Goal: Complete application form

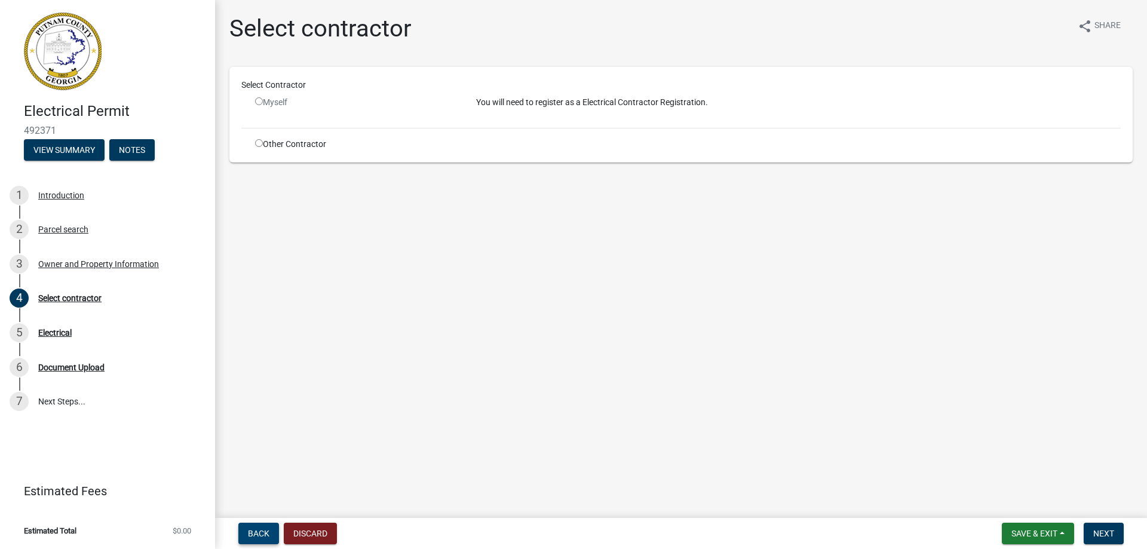
click at [244, 533] on button "Back" at bounding box center [258, 533] width 41 height 21
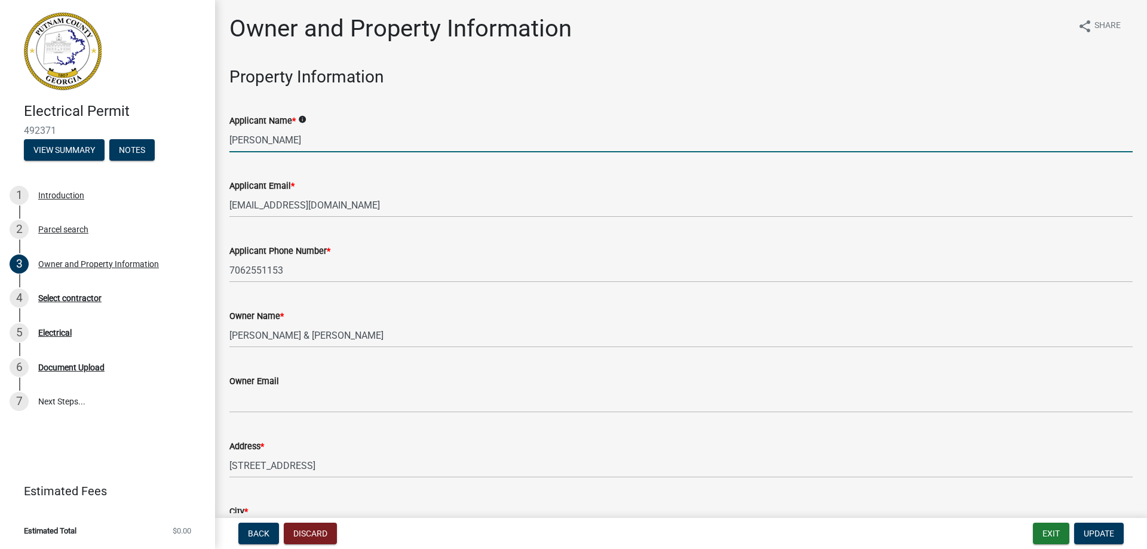
drag, startPoint x: 366, startPoint y: 141, endPoint x: 208, endPoint y: 165, distance: 160.1
click at [208, 165] on div "Electrical Permit 492371 View Summary Notes 1 Introduction 2 Parcel search 3 Ow…" at bounding box center [573, 274] width 1147 height 549
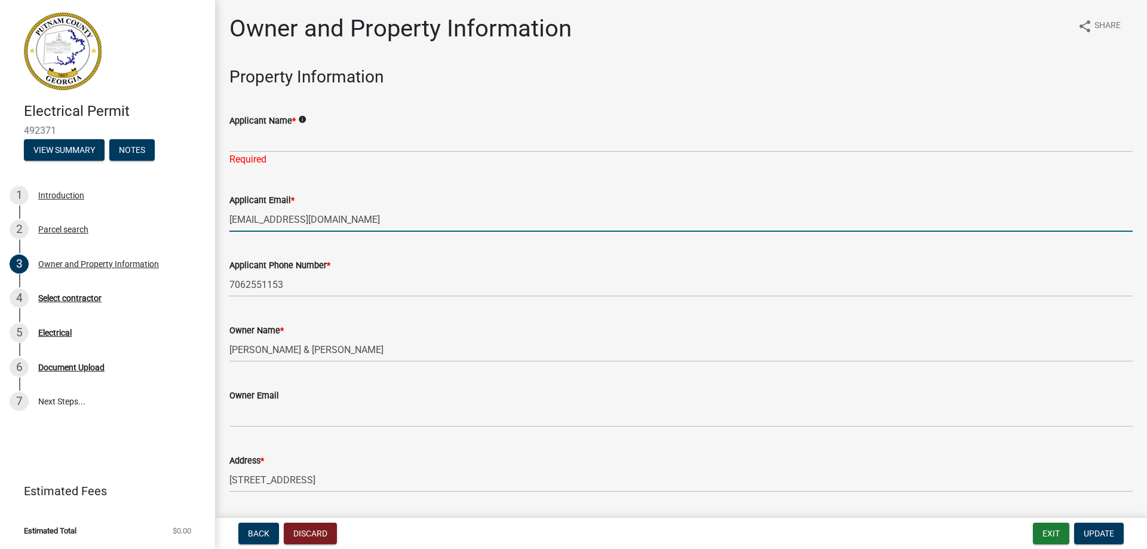
drag, startPoint x: 342, startPoint y: 200, endPoint x: 223, endPoint y: 207, distance: 119.1
click at [223, 207] on div "Applicant Email * [EMAIL_ADDRESS][DOMAIN_NAME]" at bounding box center [680, 204] width 921 height 56
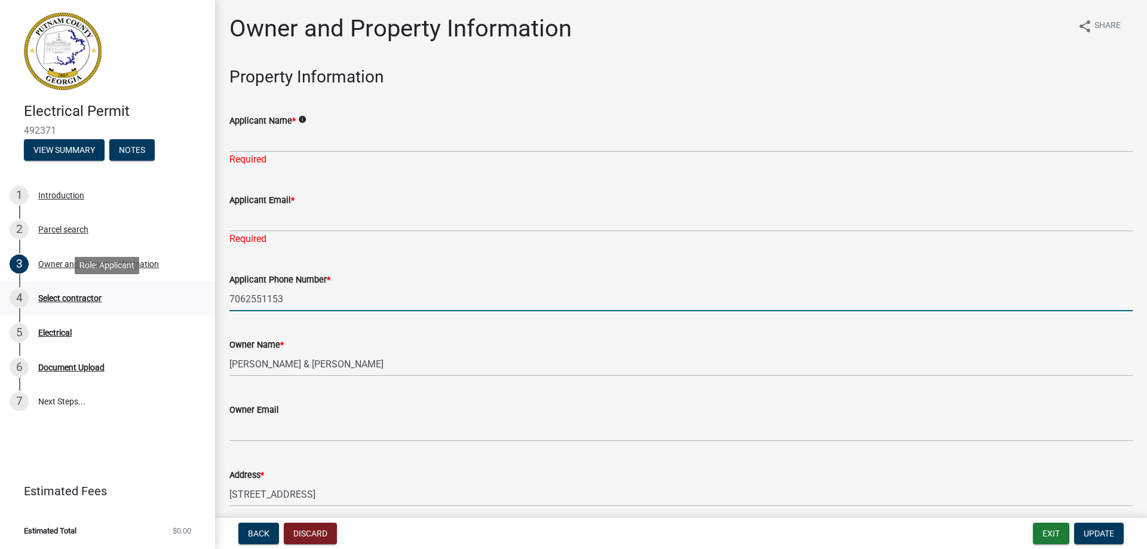
drag, startPoint x: 256, startPoint y: 284, endPoint x: 183, endPoint y: 295, distance: 73.1
click at [183, 295] on div "Electrical Permit 492371 View Summary Notes 1 Introduction 2 Parcel search 3 Ow…" at bounding box center [573, 274] width 1147 height 549
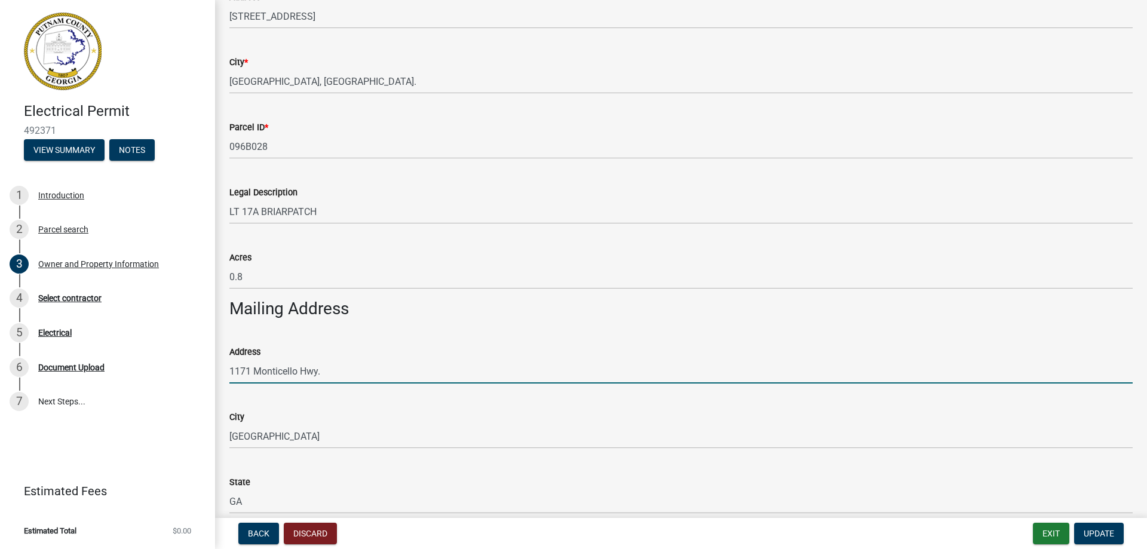
scroll to position [492, 0]
drag, startPoint x: 347, startPoint y: 371, endPoint x: 213, endPoint y: 382, distance: 134.8
click at [213, 382] on div "Electrical Permit 492371 View Summary Notes 1 Introduction 2 Parcel search 3 Ow…" at bounding box center [573, 274] width 1147 height 549
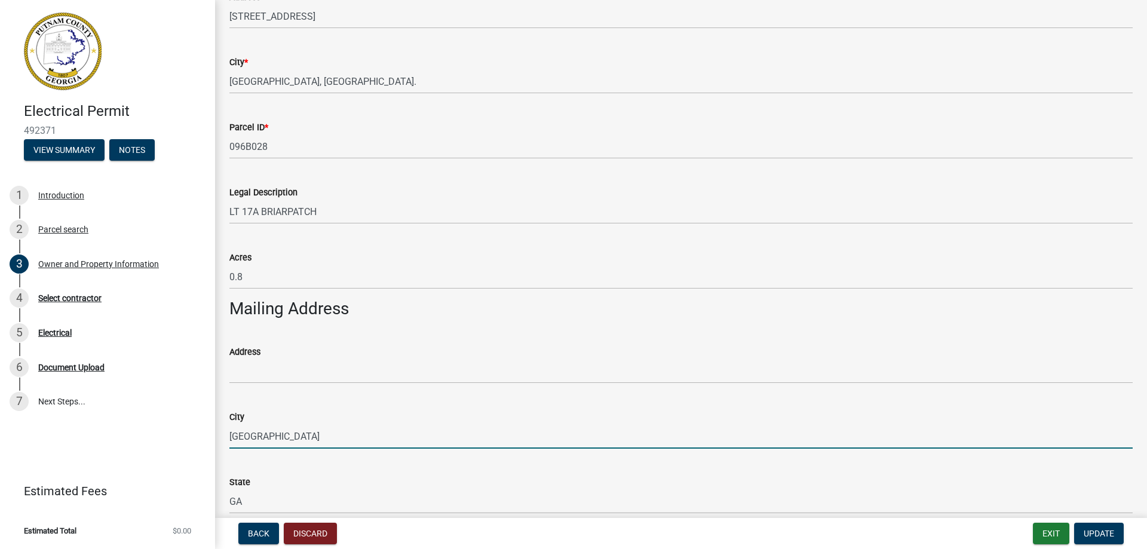
drag, startPoint x: 268, startPoint y: 431, endPoint x: 211, endPoint y: 425, distance: 57.7
click at [210, 431] on div "Electrical Permit 492371 View Summary Notes 1 Introduction 2 Parcel search 3 Ow…" at bounding box center [573, 274] width 1147 height 549
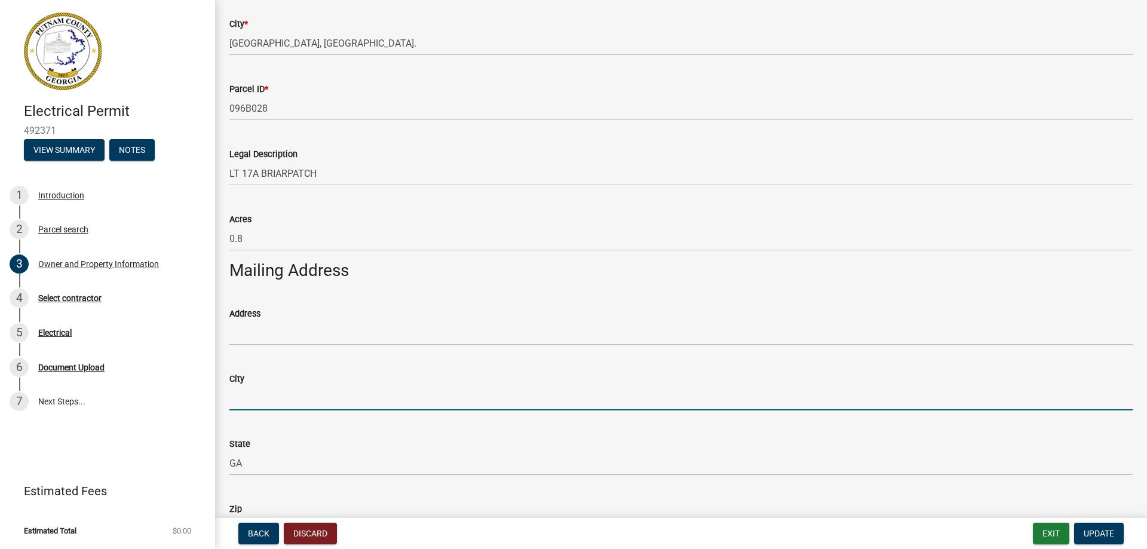
scroll to position [671, 0]
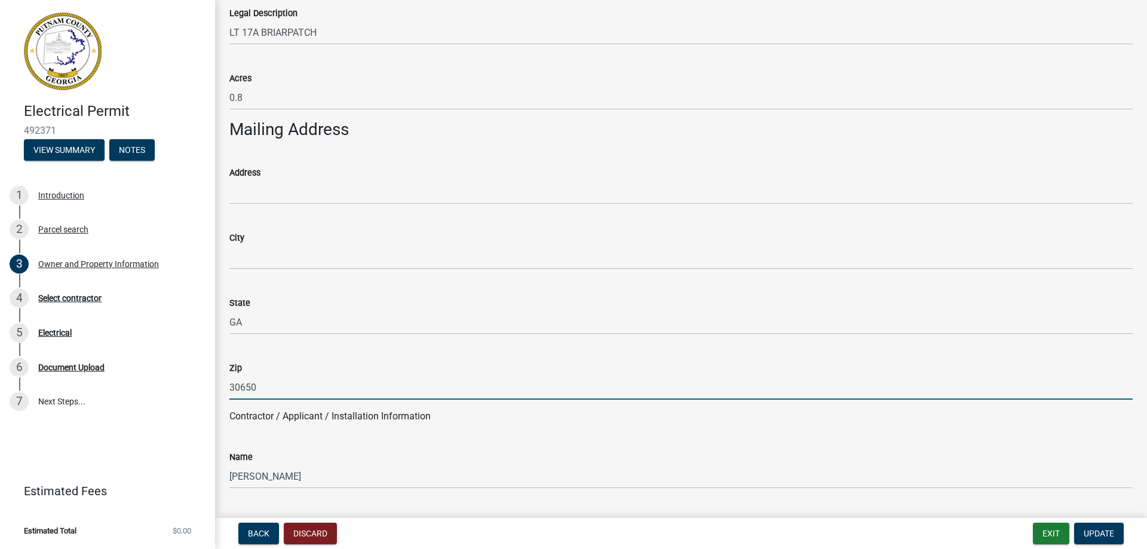
drag, startPoint x: 259, startPoint y: 383, endPoint x: 223, endPoint y: 384, distance: 35.2
click at [223, 384] on div "Zip 30650" at bounding box center [680, 372] width 921 height 56
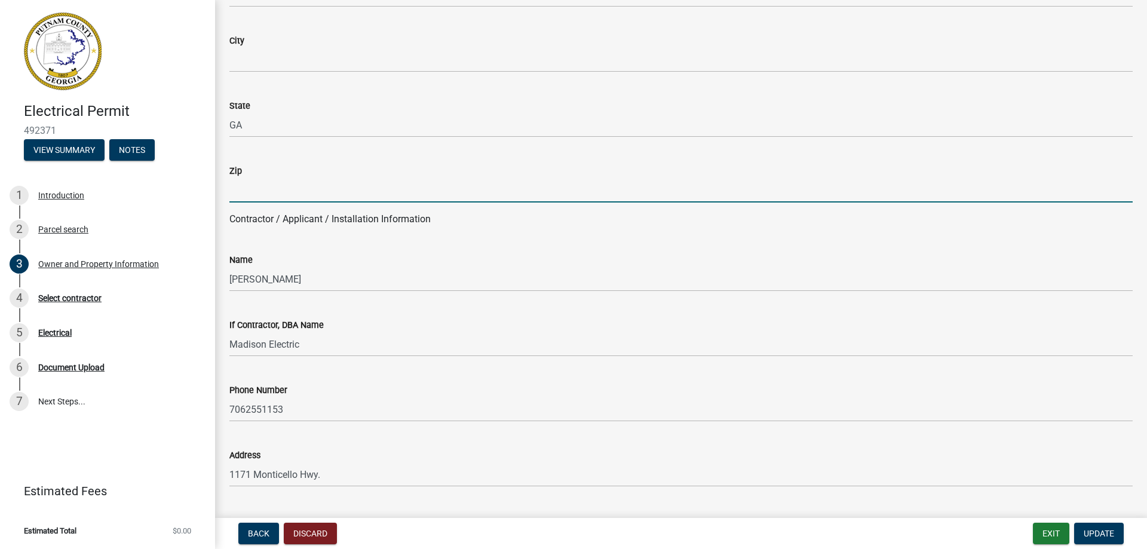
scroll to position [910, 0]
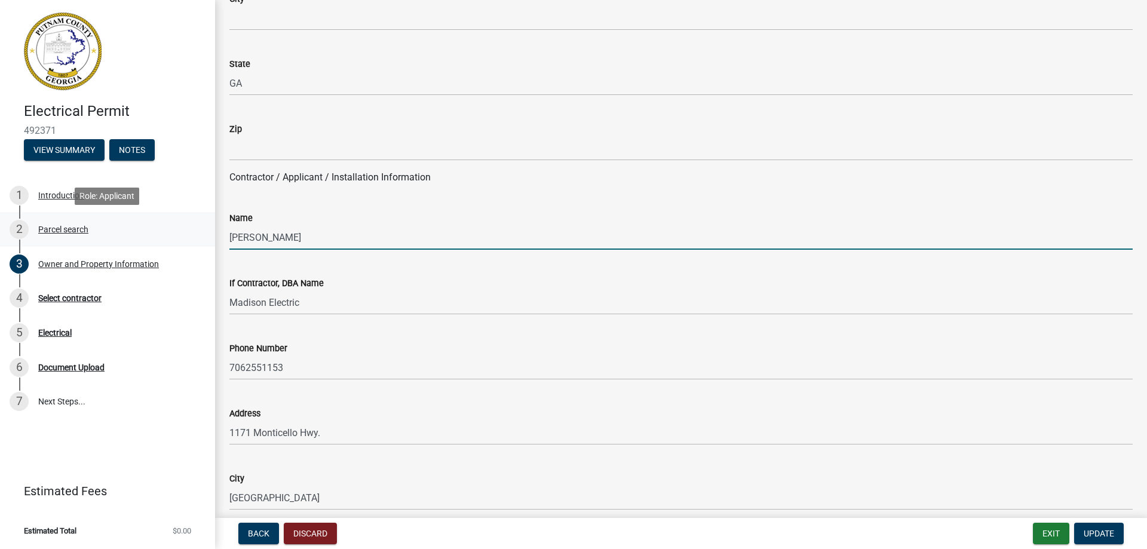
drag, startPoint x: 324, startPoint y: 236, endPoint x: 183, endPoint y: 237, distance: 141.5
click at [183, 237] on div "Electrical Permit 492371 View Summary Notes 1 Introduction 2 Parcel search 3 Ow…" at bounding box center [573, 274] width 1147 height 549
type input "e"
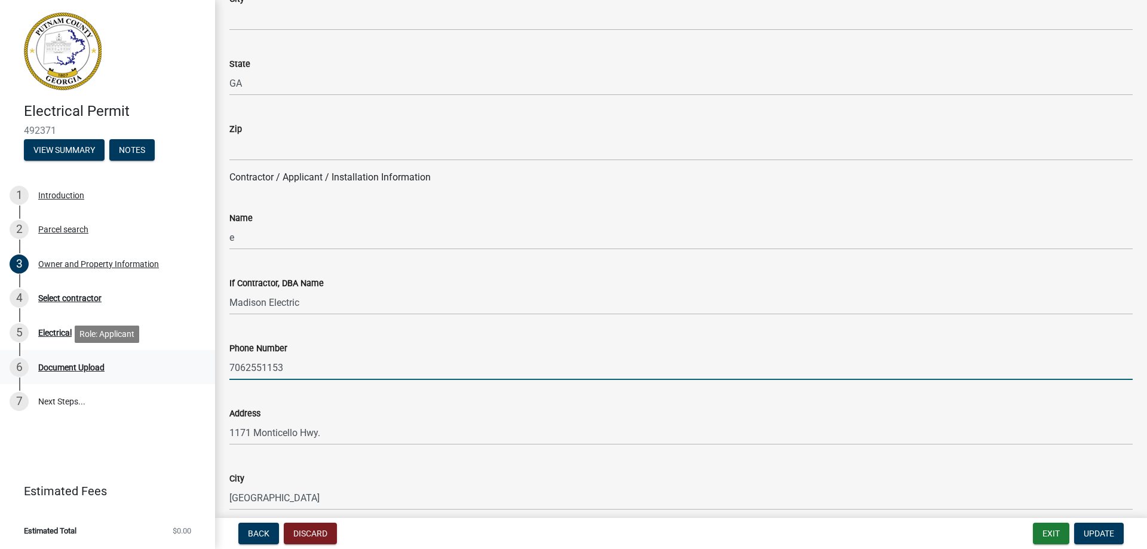
drag, startPoint x: 284, startPoint y: 363, endPoint x: 207, endPoint y: 371, distance: 78.1
click at [207, 371] on div "Electrical Permit 492371 View Summary Notes 1 Introduction 2 Parcel search 3 Ow…" at bounding box center [573, 274] width 1147 height 549
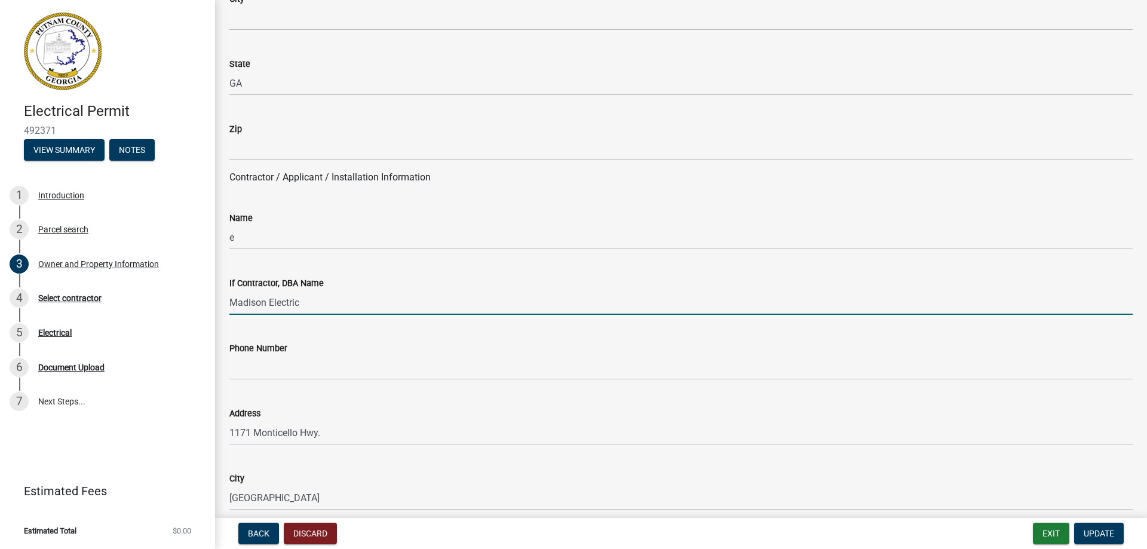
drag, startPoint x: 305, startPoint y: 303, endPoint x: 219, endPoint y: 321, distance: 88.4
click at [219, 321] on div "Owner and Property Information share Share Property Information Applicant Name …" at bounding box center [681, 397] width 932 height 2586
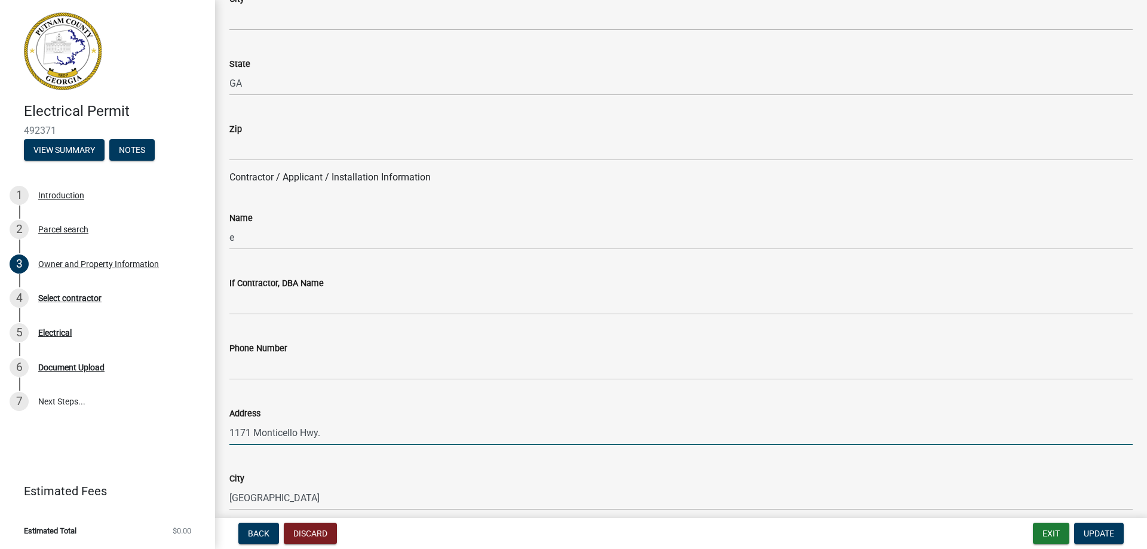
drag, startPoint x: 334, startPoint y: 429, endPoint x: 204, endPoint y: 432, distance: 129.6
click at [204, 432] on div "Electrical Permit 492371 View Summary Notes 1 Introduction 2 Parcel search 3 Ow…" at bounding box center [573, 274] width 1147 height 549
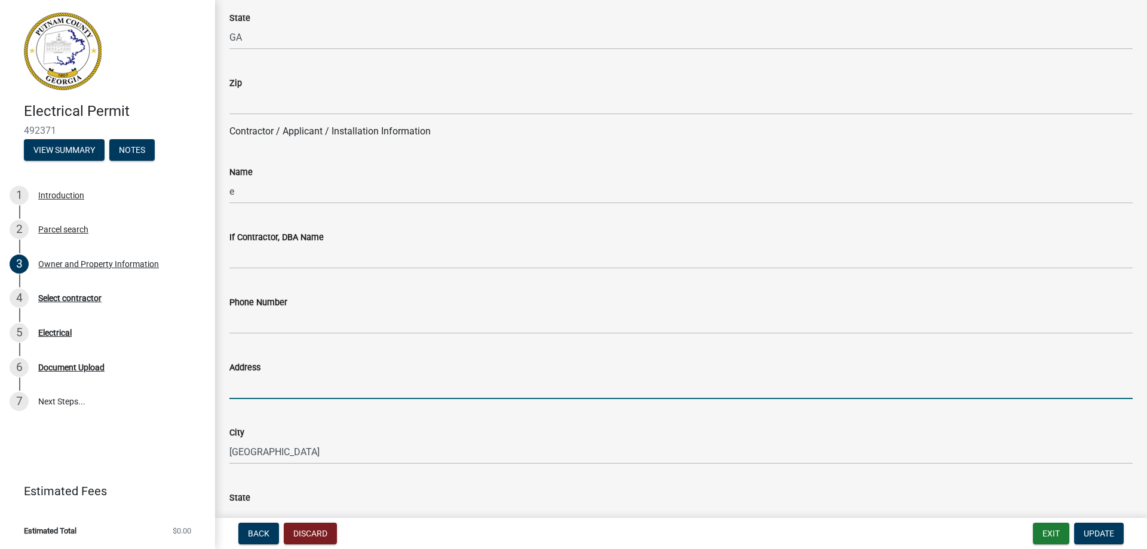
scroll to position [1030, 0]
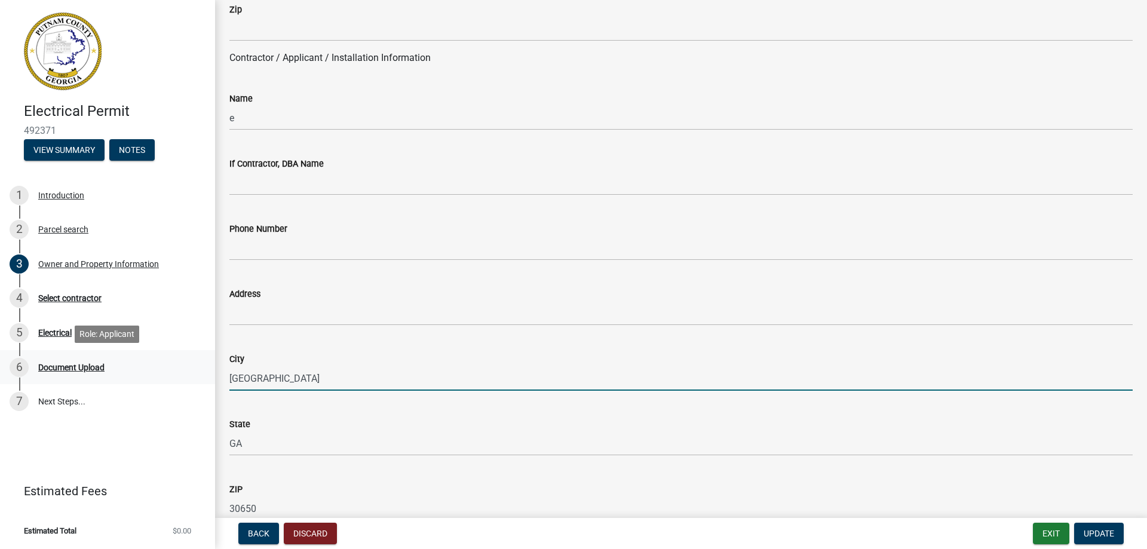
drag, startPoint x: 291, startPoint y: 374, endPoint x: 177, endPoint y: 356, distance: 116.1
click at [191, 373] on div "Electrical Permit 492371 View Summary Notes 1 Introduction 2 Parcel search 3 Ow…" at bounding box center [573, 274] width 1147 height 549
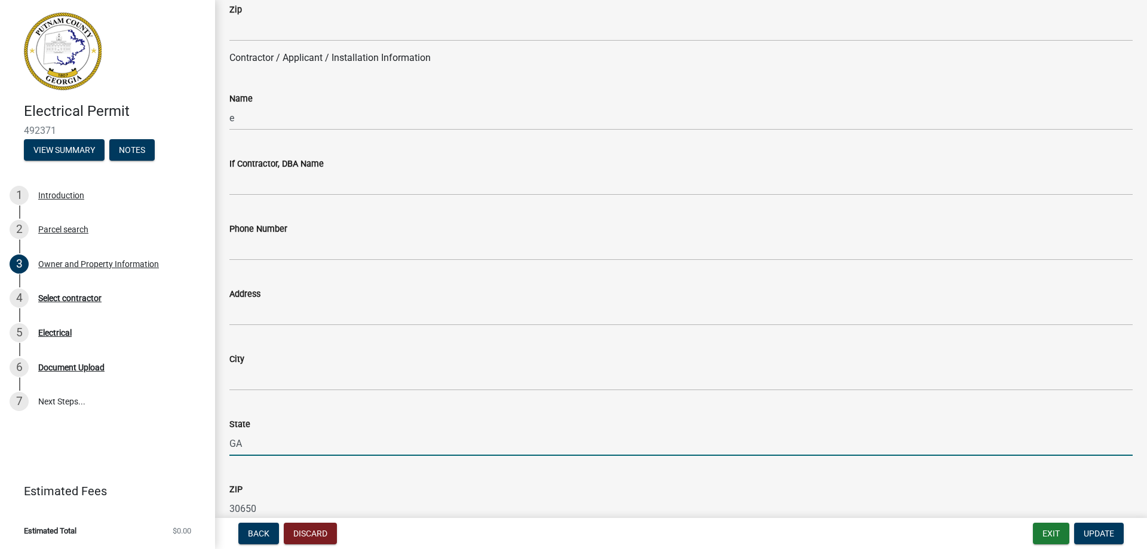
drag, startPoint x: 245, startPoint y: 441, endPoint x: 228, endPoint y: 428, distance: 22.1
click at [227, 444] on div "State [US_STATE]" at bounding box center [680, 428] width 921 height 56
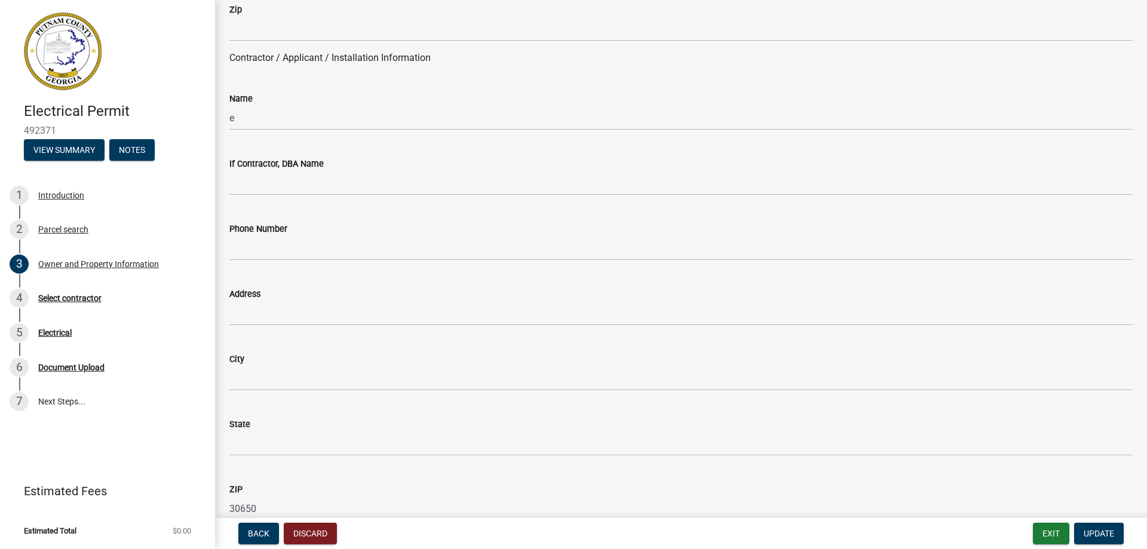
click at [263, 507] on input "30650" at bounding box center [680, 508] width 903 height 24
drag, startPoint x: 263, startPoint y: 507, endPoint x: 262, endPoint y: 514, distance: 6.7
click at [262, 514] on div "Electrical Permit 492371 View Summary Notes 1 Introduction 2 Parcel search 3 Ow…" at bounding box center [573, 274] width 1147 height 549
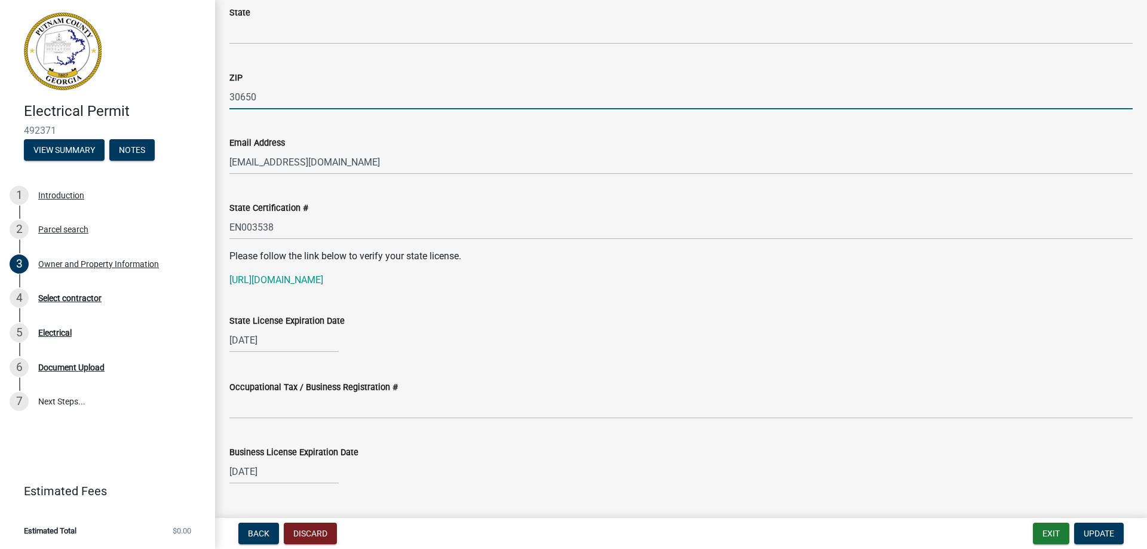
drag, startPoint x: 267, startPoint y: 506, endPoint x: 232, endPoint y: 502, distance: 35.0
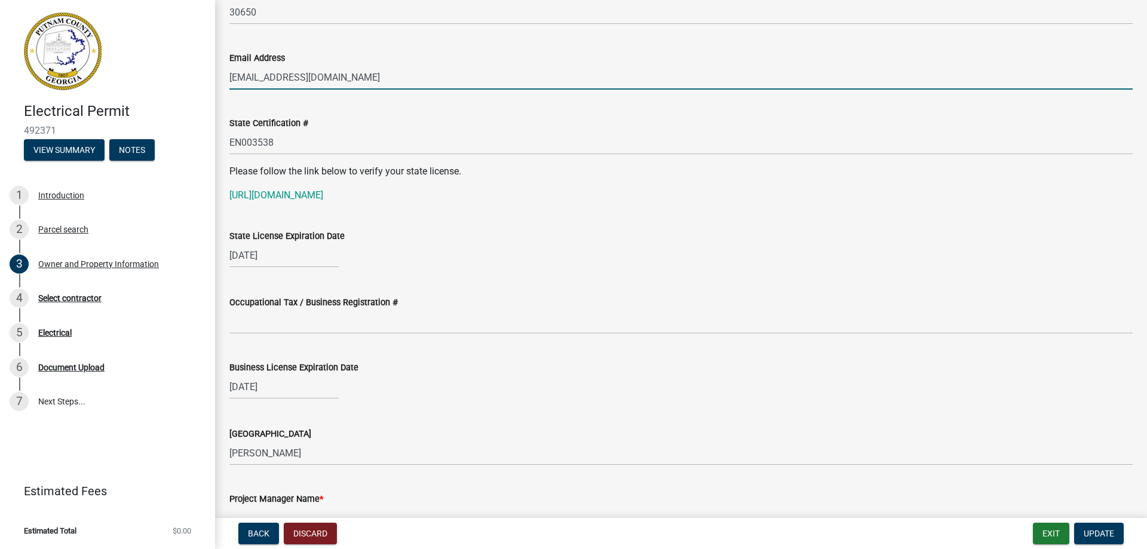
drag, startPoint x: 347, startPoint y: 71, endPoint x: 222, endPoint y: 70, distance: 125.4
click at [222, 70] on div "Email Address [EMAIL_ADDRESS][DOMAIN_NAME]" at bounding box center [680, 62] width 921 height 56
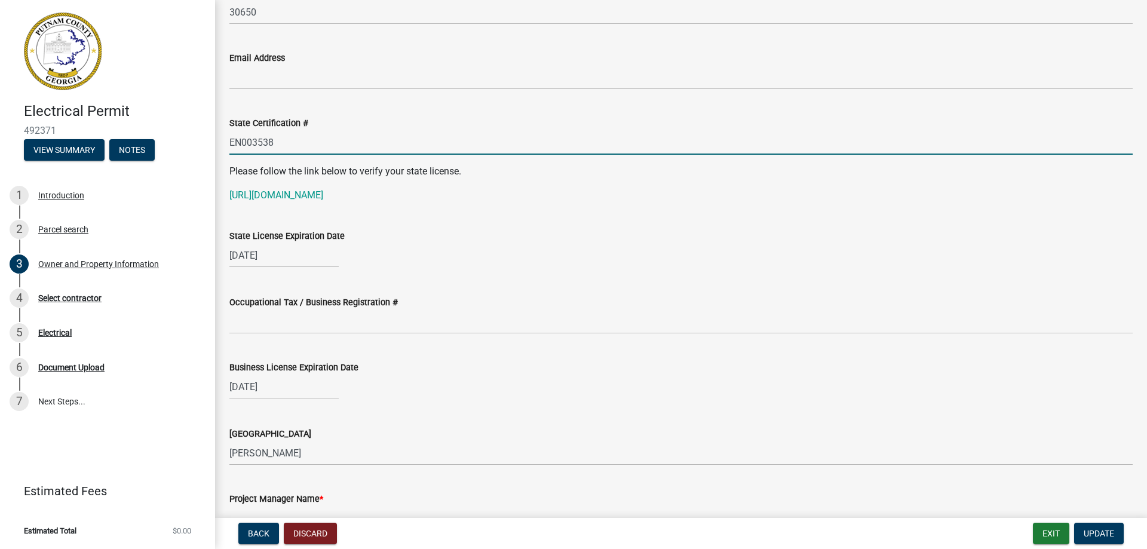
drag, startPoint x: 273, startPoint y: 141, endPoint x: 209, endPoint y: 147, distance: 64.2
click at [213, 149] on div "Electrical Permit 492371 View Summary Notes 1 Introduction 2 Parcel search 3 Ow…" at bounding box center [573, 274] width 1147 height 549
select select "6"
select select "2026"
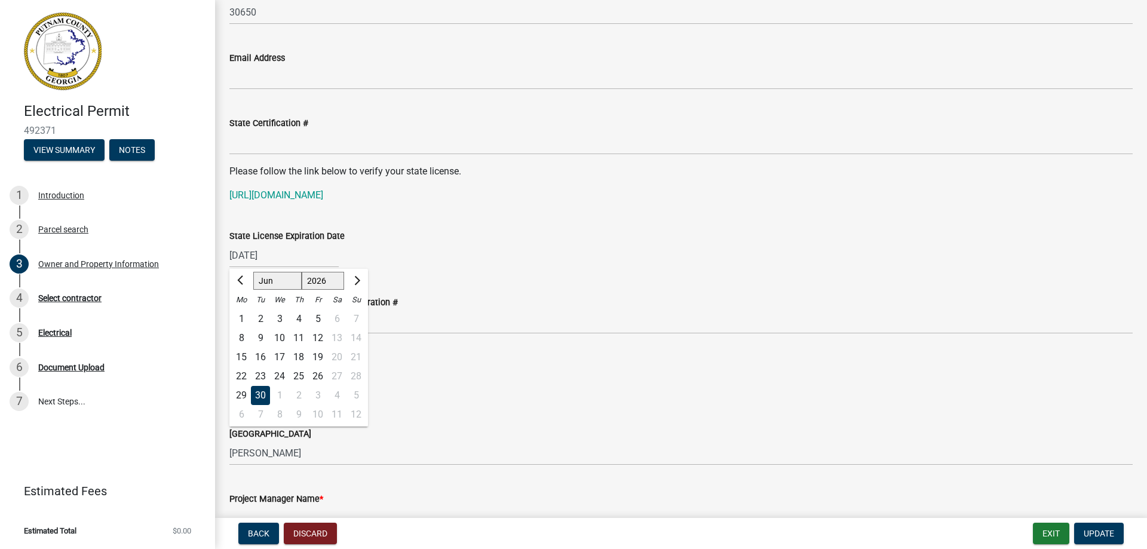
drag, startPoint x: 297, startPoint y: 248, endPoint x: 247, endPoint y: 250, distance: 50.8
click at [247, 250] on input "[DATE]" at bounding box center [283, 255] width 109 height 24
type input "06/30"
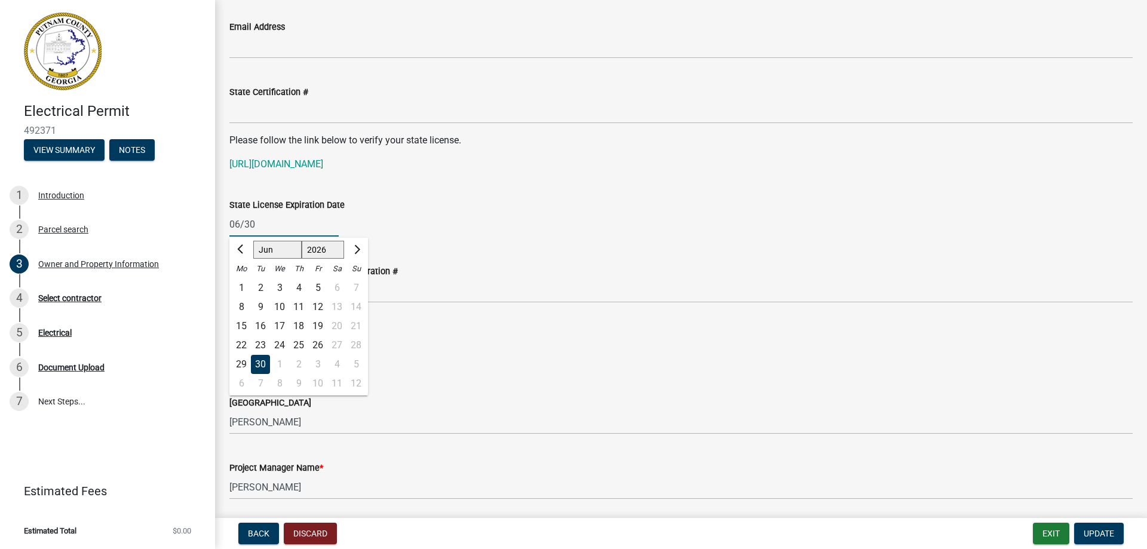
scroll to position [1586, 0]
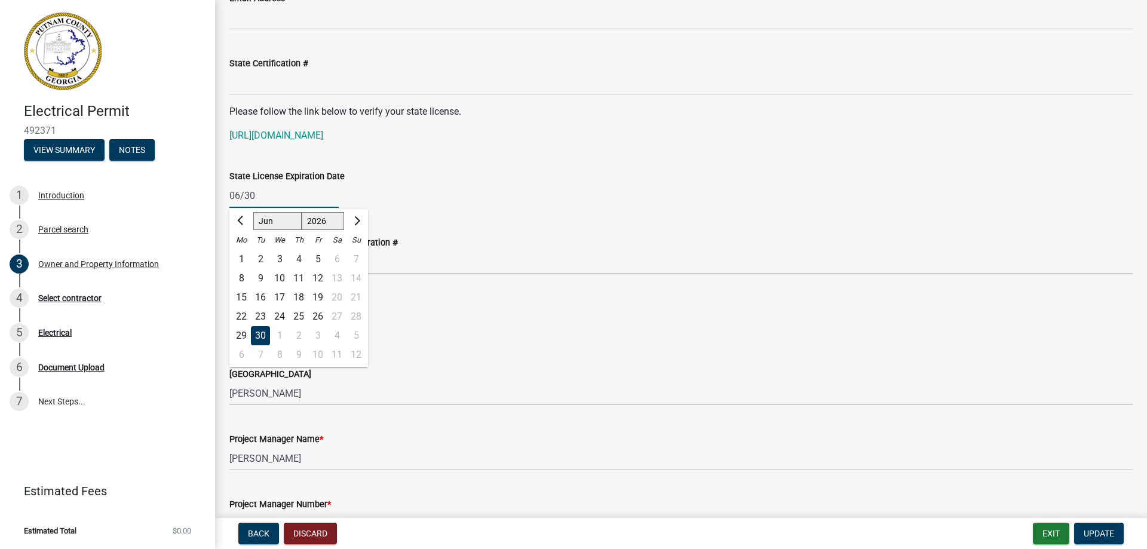
drag, startPoint x: 256, startPoint y: 193, endPoint x: 223, endPoint y: 186, distance: 33.6
click at [220, 196] on div "State License Expiration Date 06/30 Jan Feb Mar Apr May Jun [DATE] Aug Sep Oct …" at bounding box center [680, 180] width 921 height 56
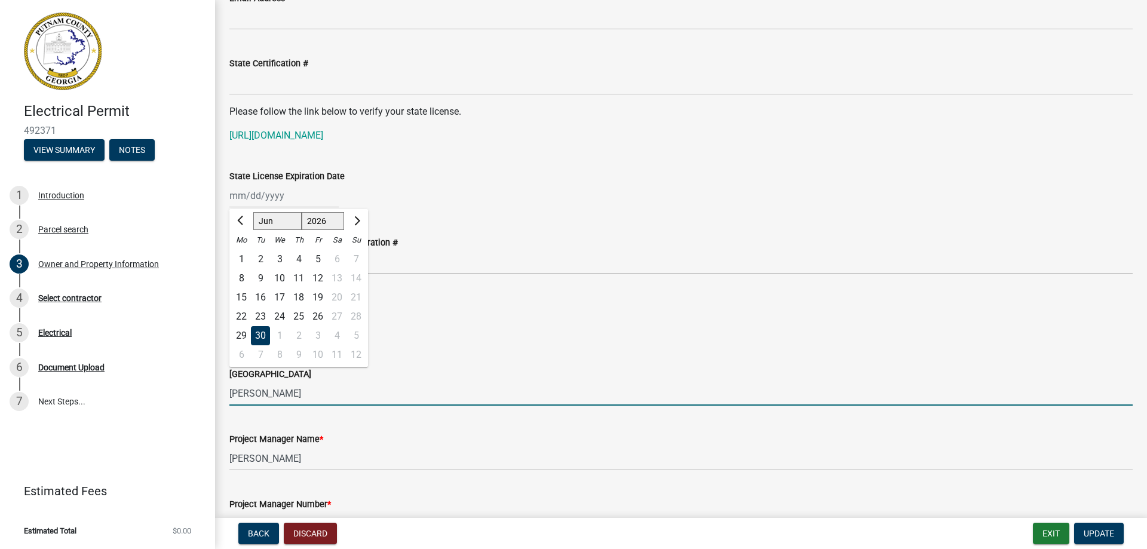
drag, startPoint x: 267, startPoint y: 395, endPoint x: 229, endPoint y: 378, distance: 42.0
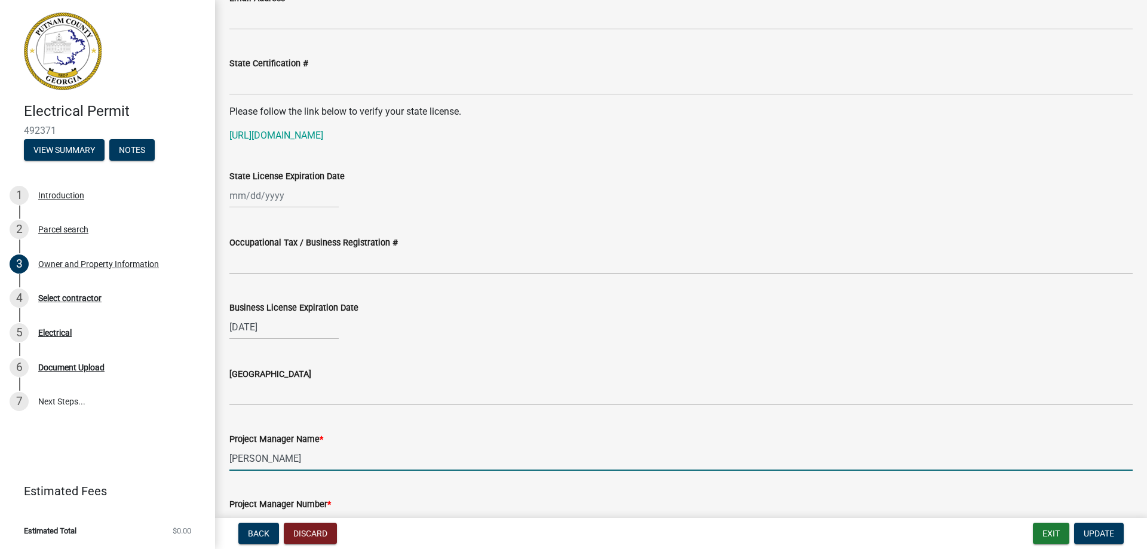
drag, startPoint x: 337, startPoint y: 460, endPoint x: 244, endPoint y: 431, distance: 98.2
click at [242, 440] on form "Project Manager Name * [PERSON_NAME]" at bounding box center [680, 451] width 903 height 39
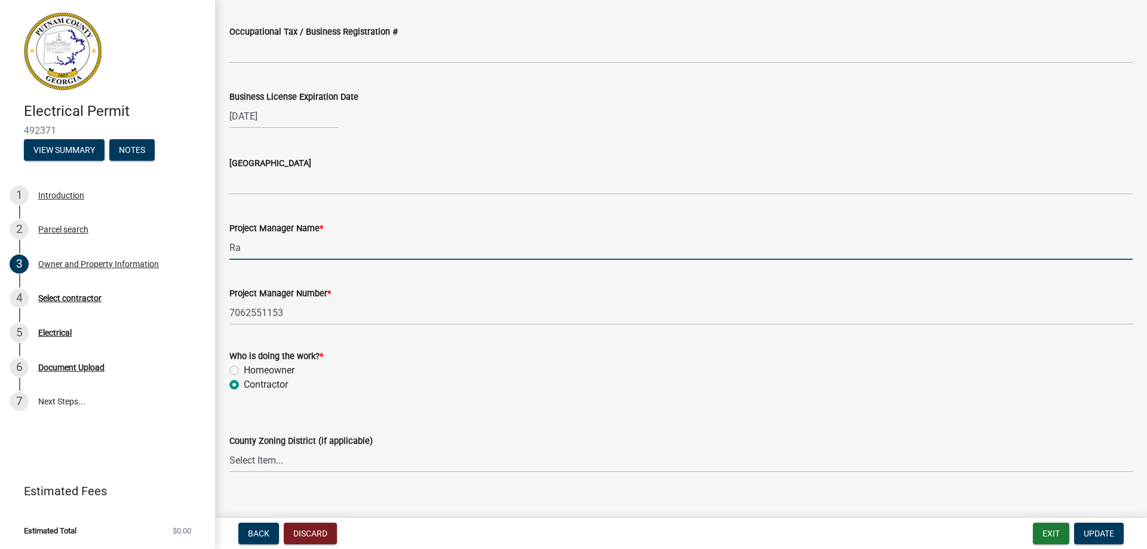
scroll to position [1824, 0]
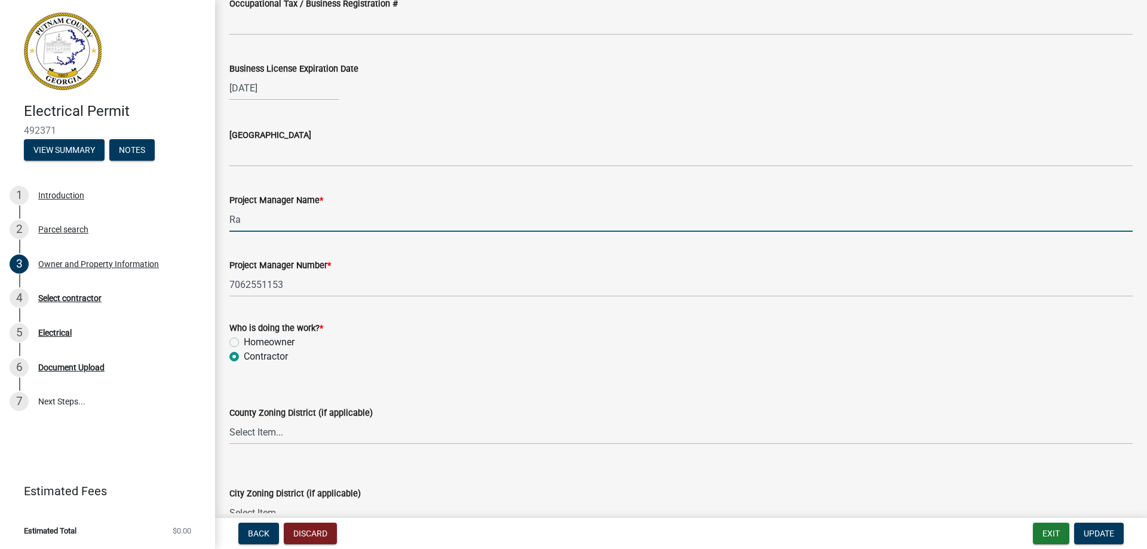
type input "Ra"
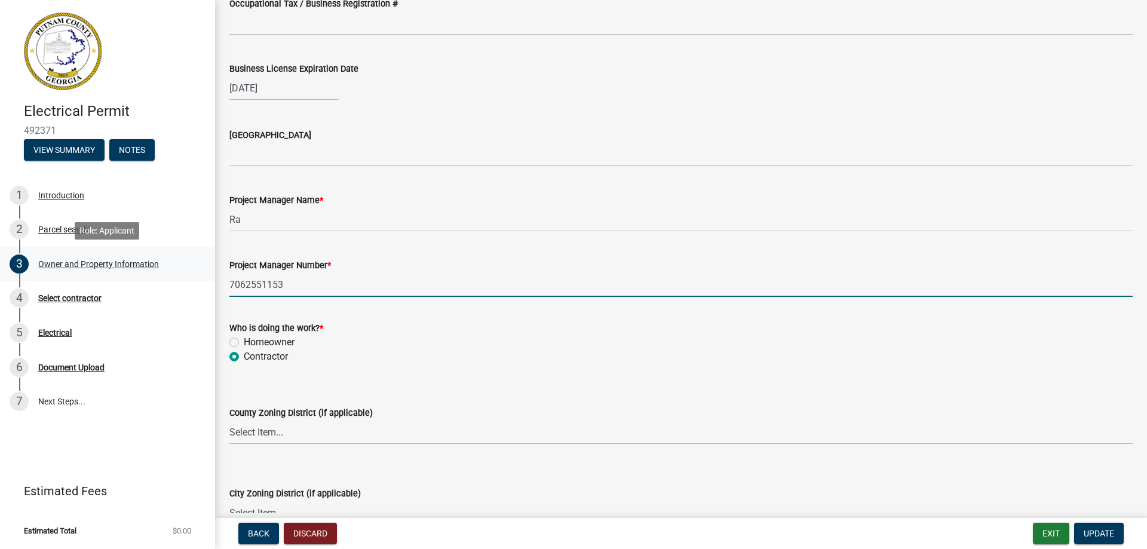
drag, startPoint x: 287, startPoint y: 279, endPoint x: 208, endPoint y: 279, distance: 78.8
click at [208, 279] on div "Electrical Permit 492371 View Summary Notes 1 Introduction 2 Parcel search 3 Ow…" at bounding box center [573, 274] width 1147 height 549
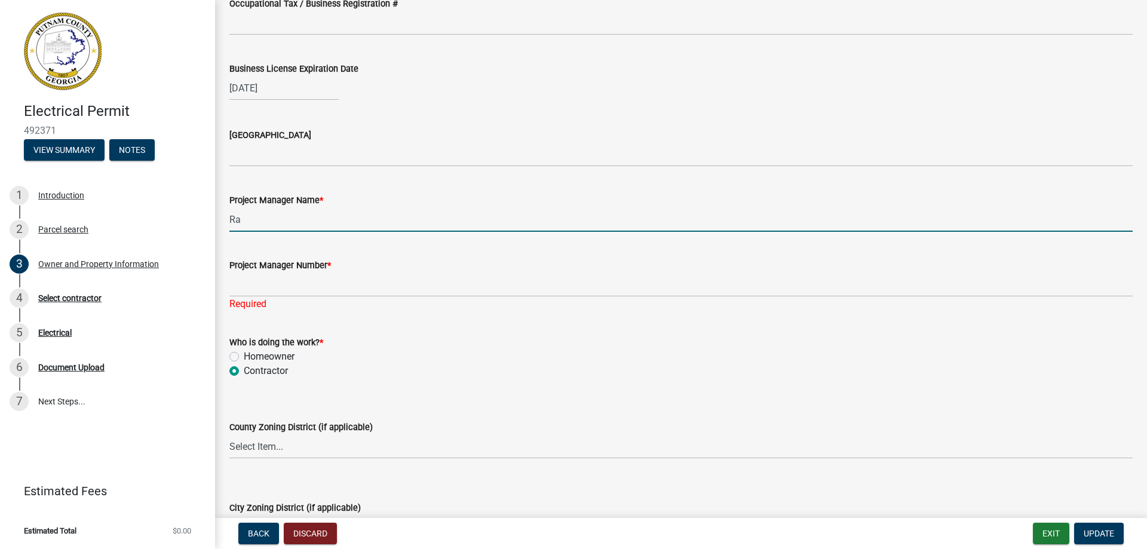
drag, startPoint x: 241, startPoint y: 224, endPoint x: 229, endPoint y: 224, distance: 11.3
click at [229, 224] on input "Ra" at bounding box center [680, 219] width 903 height 24
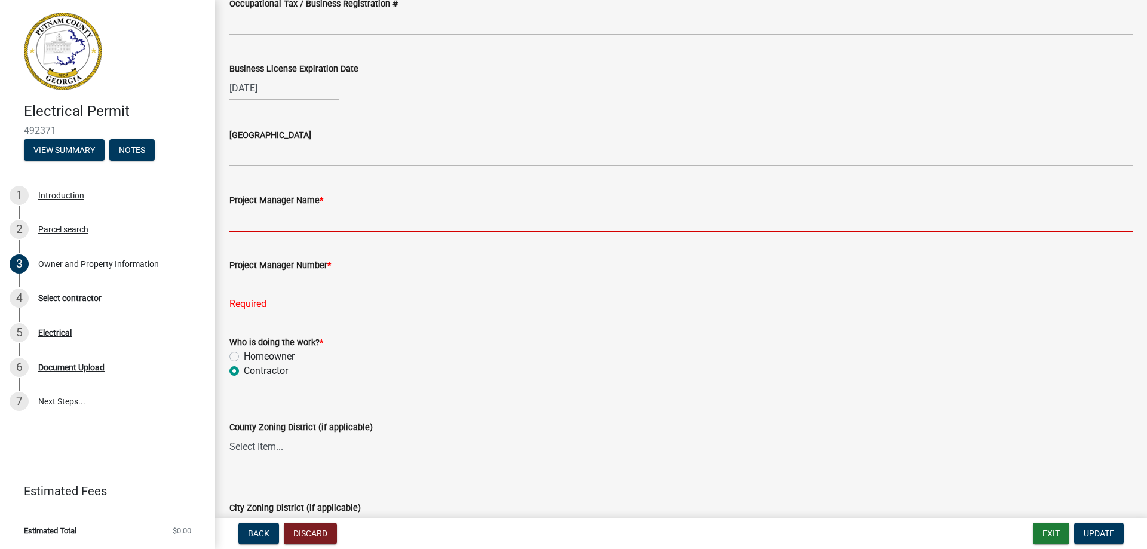
click at [232, 368] on div "Who is doing the work? * Homeowner [DEMOGRAPHIC_DATA]" at bounding box center [680, 356] width 903 height 43
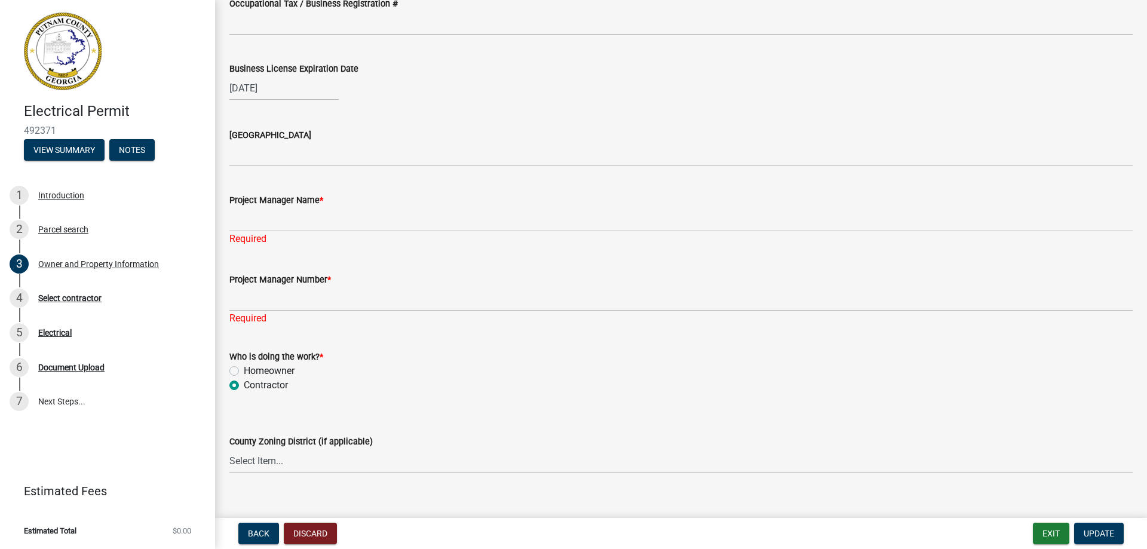
click at [244, 382] on label "Contractor" at bounding box center [266, 385] width 44 height 14
click at [244, 382] on input "Contractor" at bounding box center [248, 382] width 8 height 8
drag, startPoint x: 231, startPoint y: 367, endPoint x: 242, endPoint y: 366, distance: 10.8
click at [244, 367] on label "Homeowner" at bounding box center [269, 371] width 51 height 14
click at [244, 367] on input "Homeowner" at bounding box center [248, 368] width 8 height 8
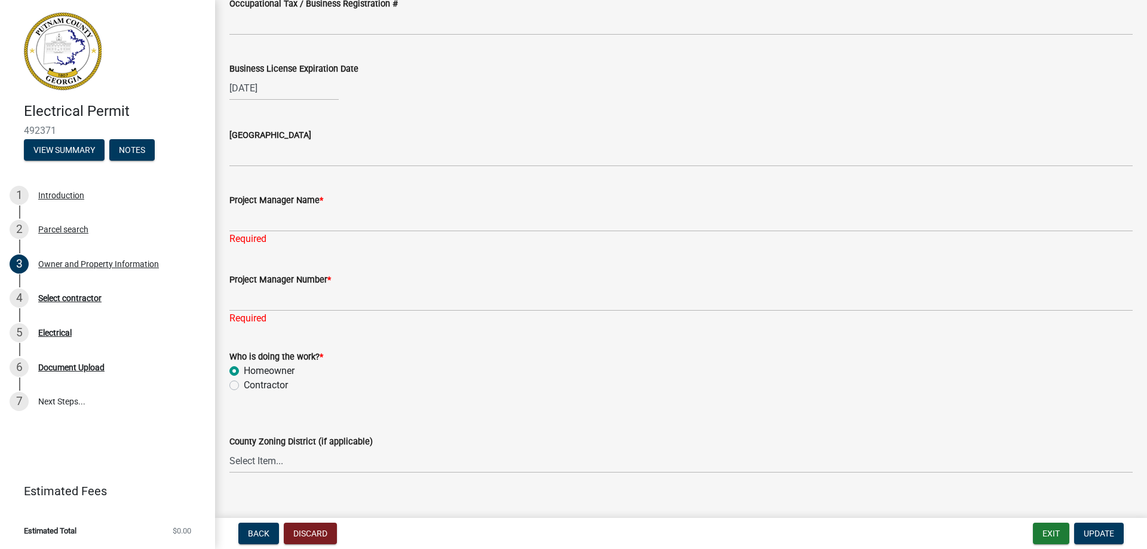
radio input "true"
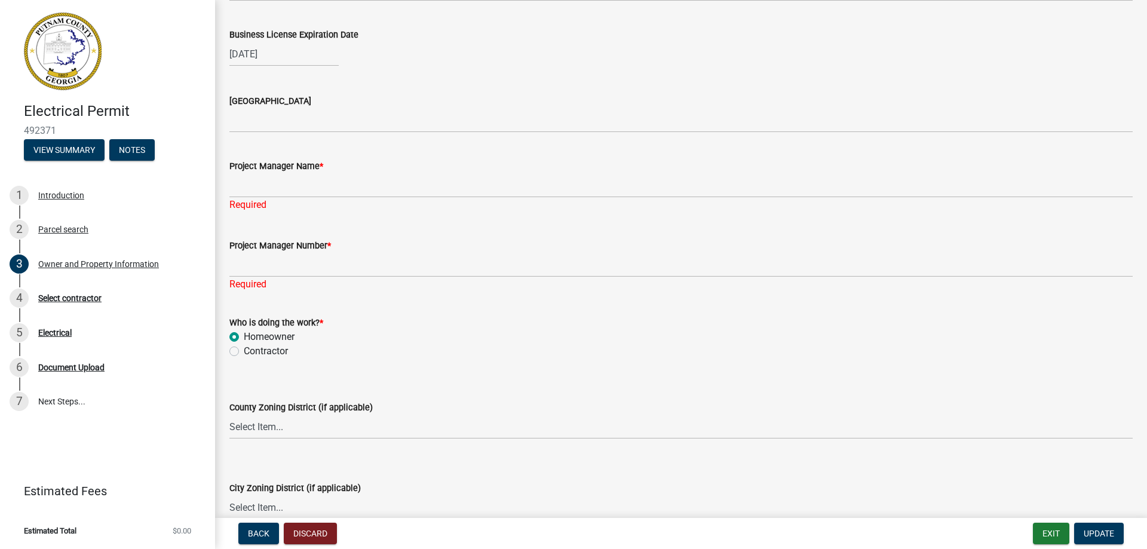
scroll to position [1765, 0]
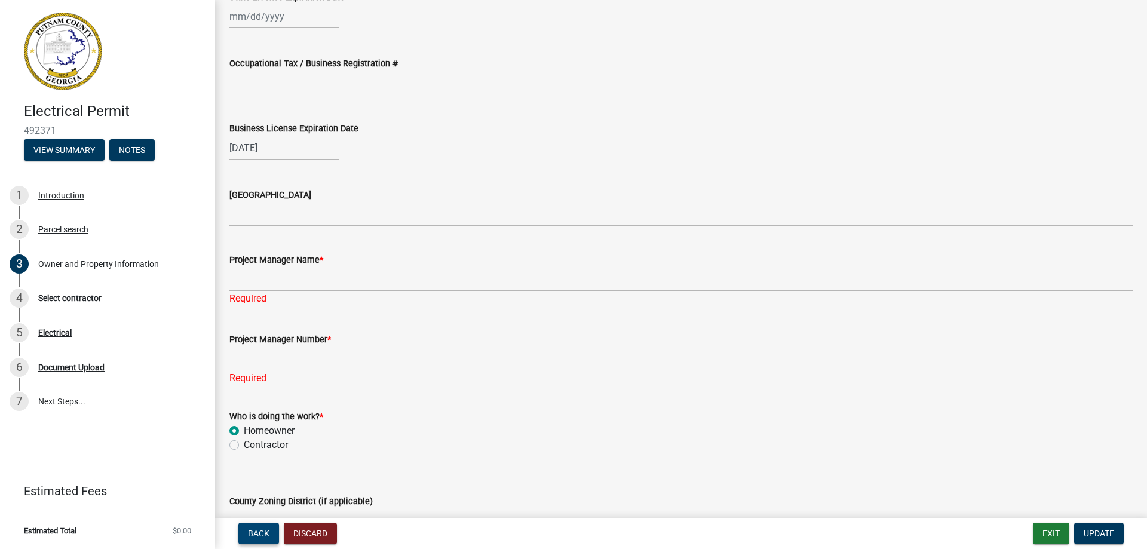
click at [247, 528] on button "Back" at bounding box center [258, 533] width 41 height 21
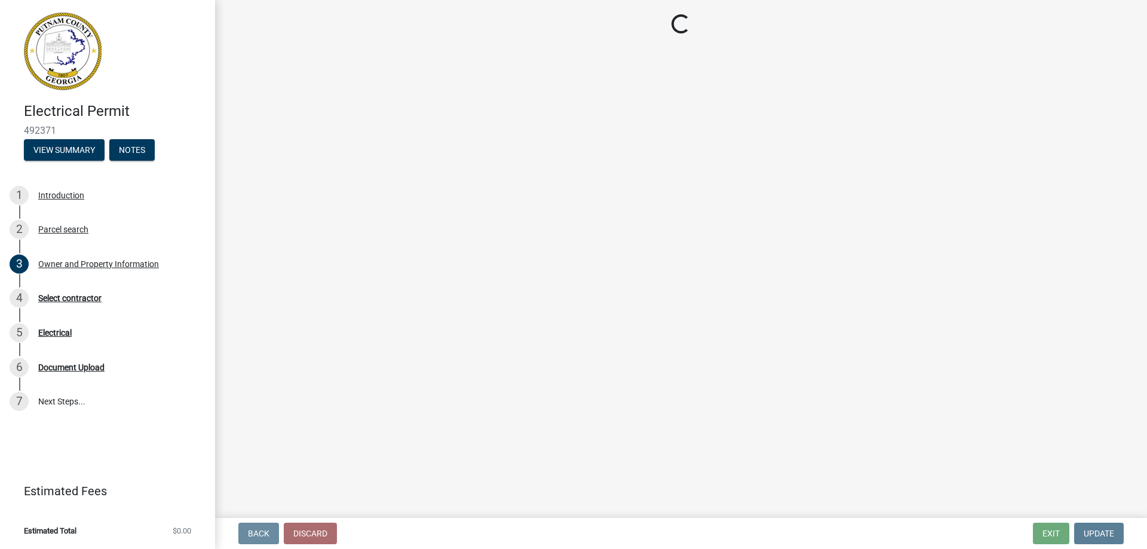
scroll to position [0, 0]
